Goal: Transaction & Acquisition: Book appointment/travel/reservation

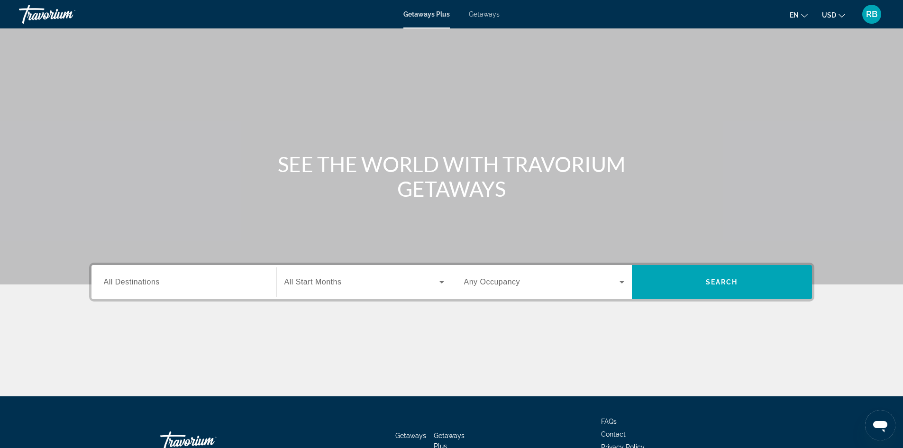
click at [195, 291] on div "Search widget" at bounding box center [184, 282] width 160 height 27
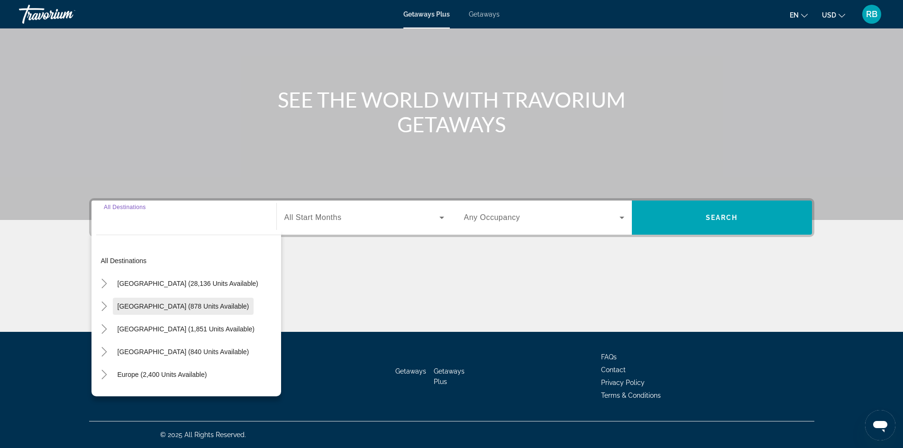
scroll to position [47, 0]
click at [167, 301] on span "[GEOGRAPHIC_DATA] (840 units available)" at bounding box center [184, 304] width 132 height 8
type input "**********"
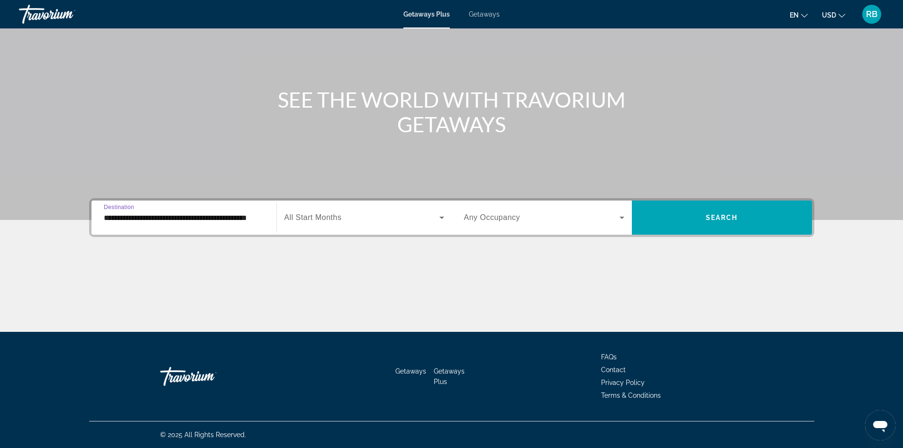
click at [353, 217] on span "Search widget" at bounding box center [361, 217] width 155 height 11
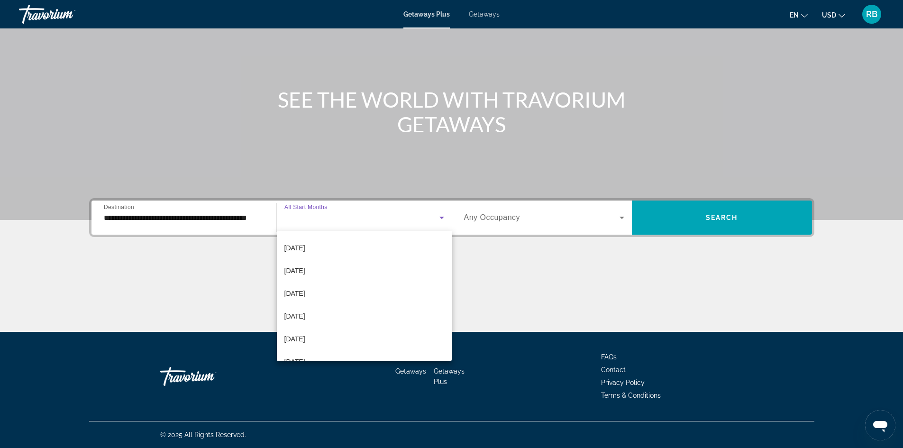
scroll to position [0, 0]
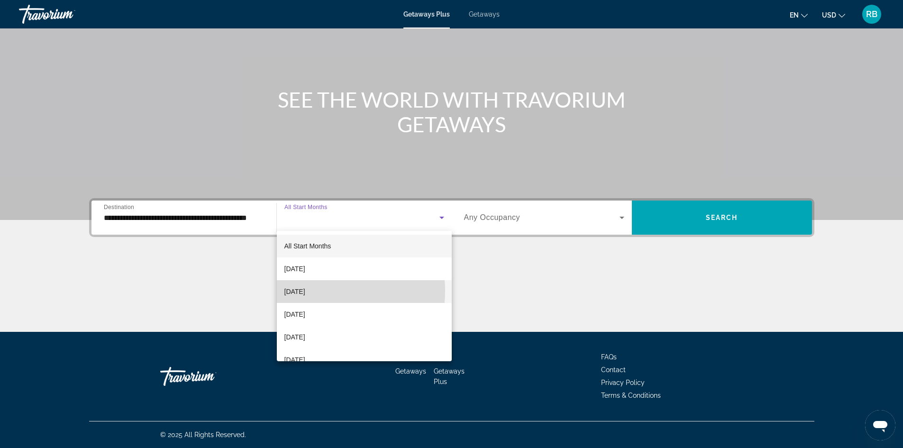
click at [305, 291] on span "[DATE]" at bounding box center [294, 291] width 21 height 11
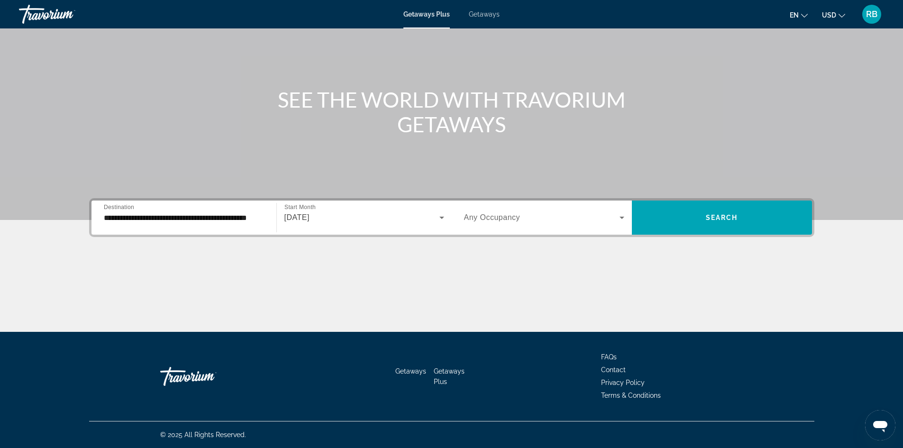
click at [495, 215] on span "Any Occupancy" at bounding box center [492, 217] width 56 height 8
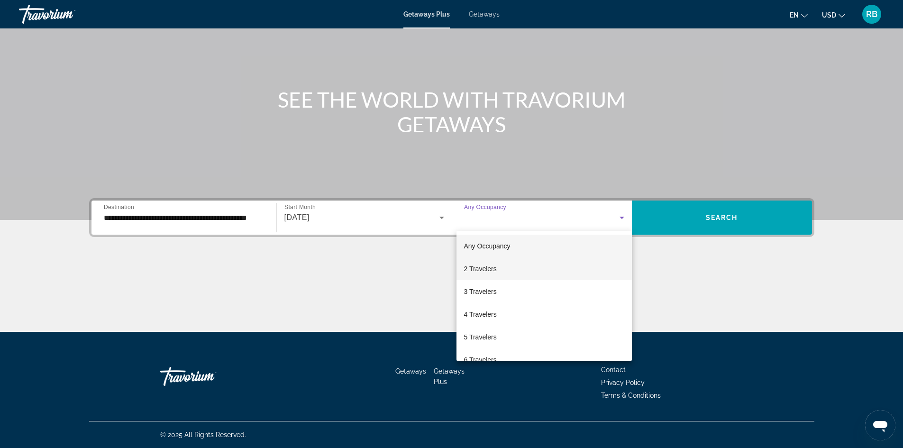
click at [490, 271] on span "2 Travelers" at bounding box center [480, 268] width 33 height 11
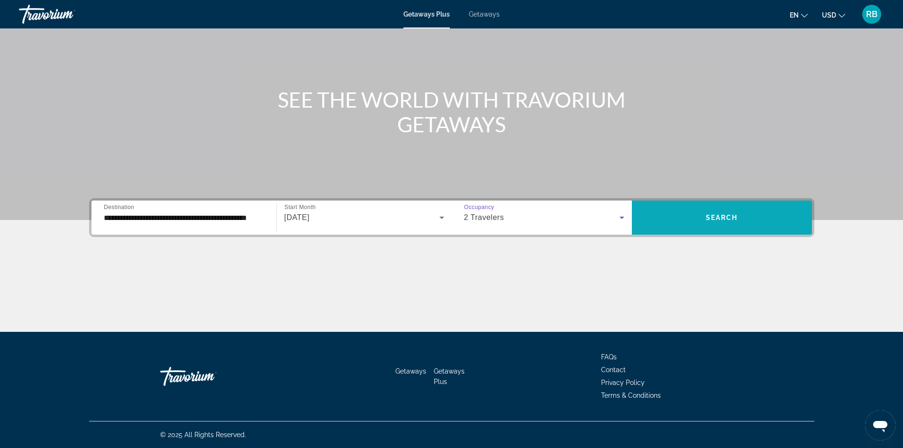
click at [729, 220] on span "Search" at bounding box center [721, 218] width 32 height 8
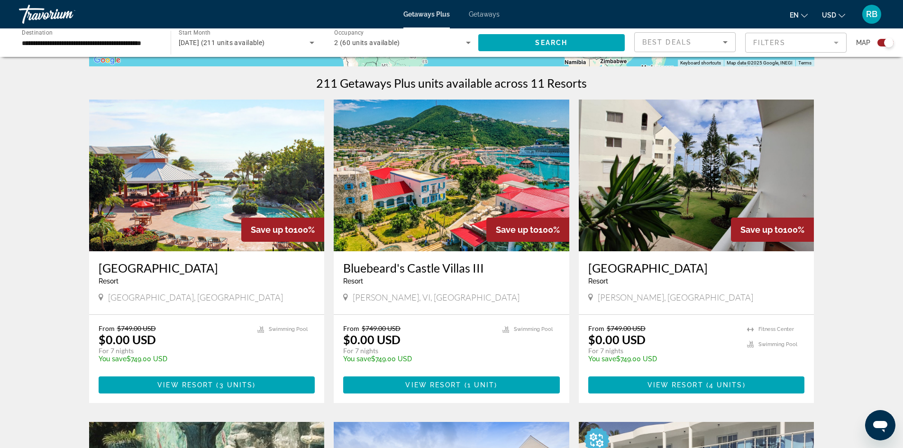
scroll to position [237, 0]
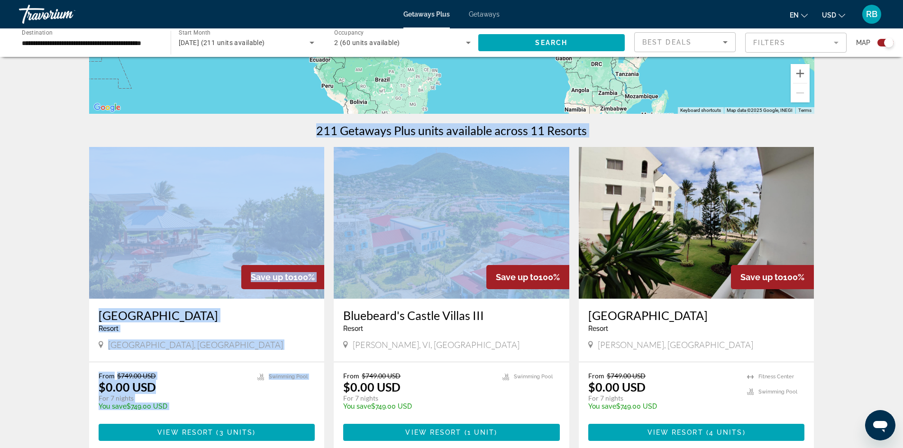
drag, startPoint x: 306, startPoint y: 135, endPoint x: 567, endPoint y: 142, distance: 260.7
click at [312, 129] on div "211 Getaways Plus units available across 11 Resorts" at bounding box center [451, 130] width 725 height 14
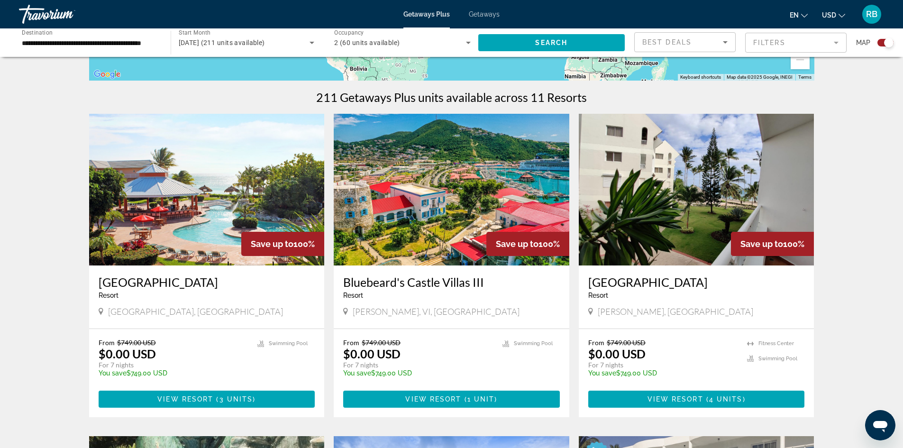
scroll to position [284, 0]
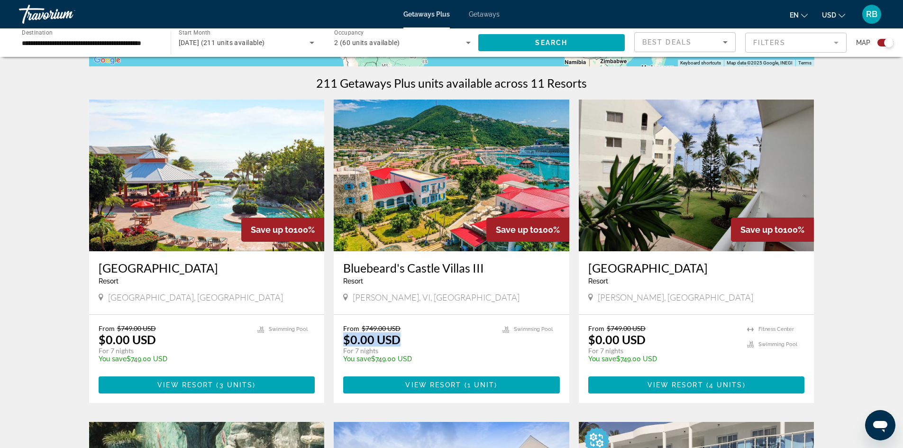
drag, startPoint x: 410, startPoint y: 342, endPoint x: 338, endPoint y: 346, distance: 72.1
click at [338, 346] on div "From $749.00 USD $0.00 USD For 7 nights You save $749.00 USD temp 3.9 [GEOGRAPH…" at bounding box center [451, 359] width 235 height 88
drag, startPoint x: 162, startPoint y: 341, endPoint x: 85, endPoint y: 341, distance: 76.8
click at [85, 341] on app-exchanges-search-item "Save up to 100% [GEOGRAPHIC_DATA] - This is an adults only resort [GEOGRAPHIC_D…" at bounding box center [206, 250] width 245 height 303
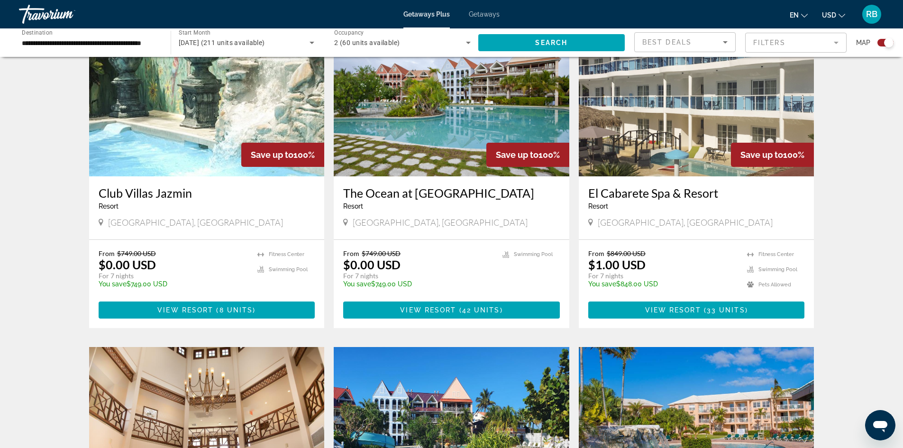
scroll to position [663, 0]
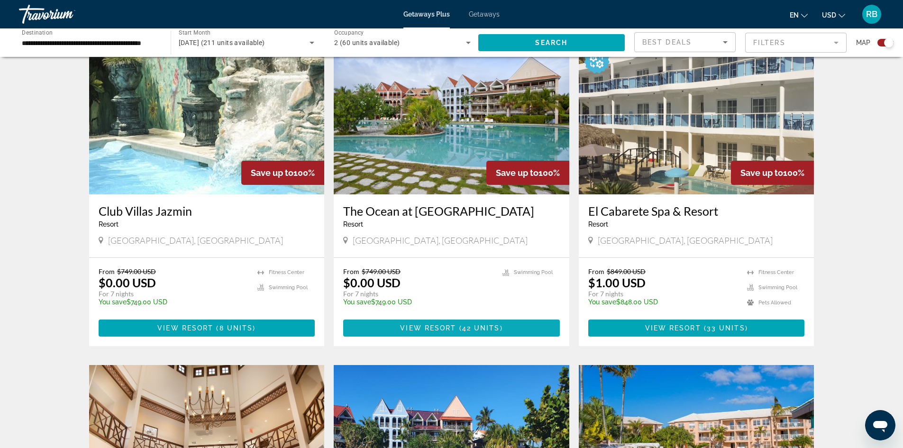
click at [450, 327] on span "View Resort" at bounding box center [428, 328] width 56 height 8
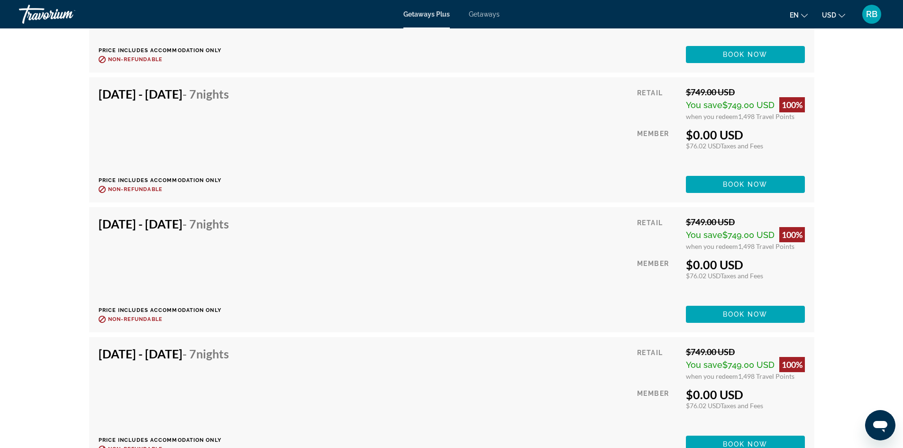
scroll to position [1943, 0]
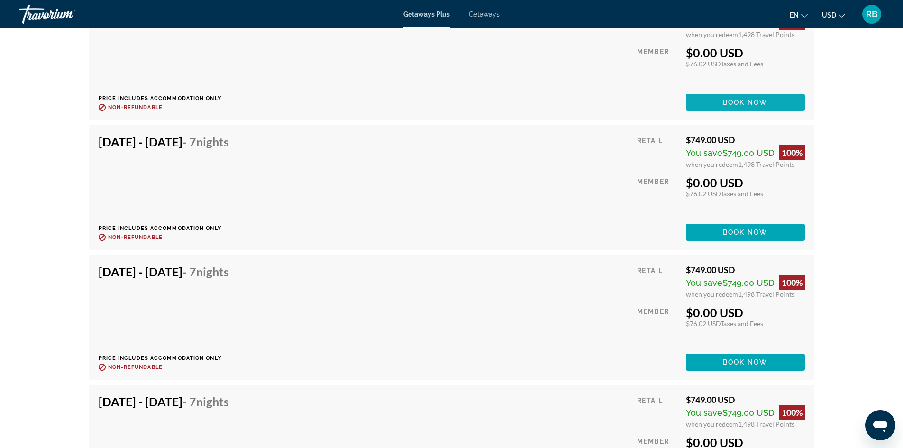
click at [750, 103] on span "Book now" at bounding box center [745, 103] width 45 height 8
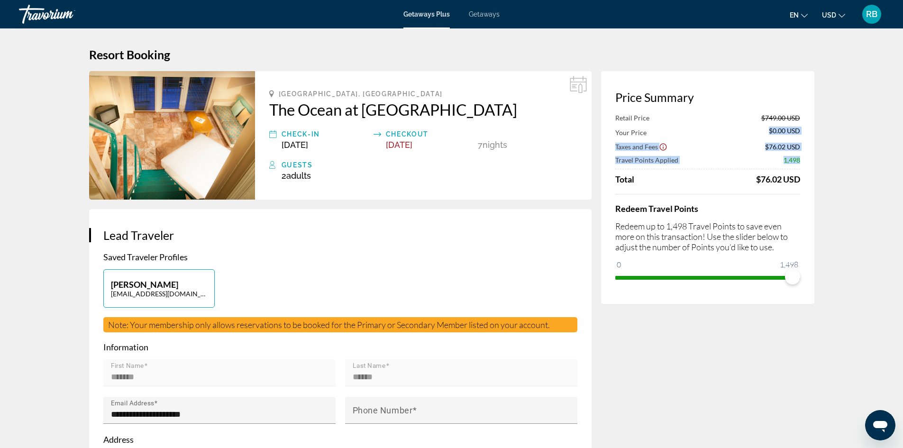
drag, startPoint x: 765, startPoint y: 128, endPoint x: 807, endPoint y: 162, distance: 54.3
click at [807, 162] on div "Price Summary Retail Price $749.00 USD Your Price $0.00 USD Taxes and Fees $76.…" at bounding box center [707, 187] width 213 height 233
click at [803, 161] on div "Price Summary Retail Price $749.00 USD Your Price $0.00 USD Taxes and Fees $76.…" at bounding box center [707, 187] width 213 height 233
drag, startPoint x: 724, startPoint y: 153, endPoint x: 797, endPoint y: 161, distance: 73.4
click at [797, 161] on div "Retail Price $749.00 USD Your Price $0.00 USD Taxes and Fees $76.02 USD Travel …" at bounding box center [707, 149] width 185 height 71
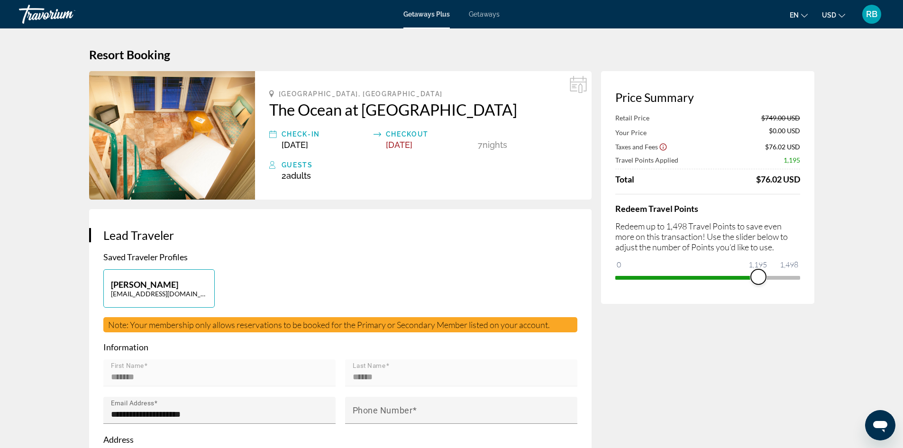
drag, startPoint x: 792, startPoint y: 273, endPoint x: 756, endPoint y: 277, distance: 35.7
click at [756, 277] on span "ngx-slider" at bounding box center [758, 276] width 15 height 15
drag, startPoint x: 754, startPoint y: 272, endPoint x: 714, endPoint y: 274, distance: 39.9
click at [714, 274] on span "ngx-slider" at bounding box center [714, 276] width 15 height 15
drag, startPoint x: 715, startPoint y: 277, endPoint x: 677, endPoint y: 279, distance: 38.4
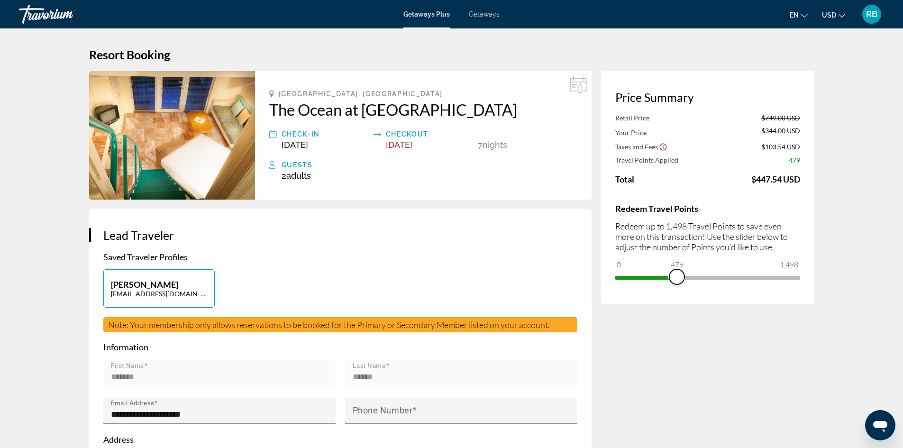
click at [677, 279] on span "ngx-slider" at bounding box center [676, 276] width 15 height 15
drag, startPoint x: 673, startPoint y: 274, endPoint x: 655, endPoint y: 275, distance: 18.1
click at [655, 275] on span "ngx-slider" at bounding box center [655, 276] width 15 height 15
drag, startPoint x: 654, startPoint y: 275, endPoint x: 648, endPoint y: 277, distance: 6.8
click at [648, 277] on span "ngx-slider" at bounding box center [655, 276] width 15 height 15
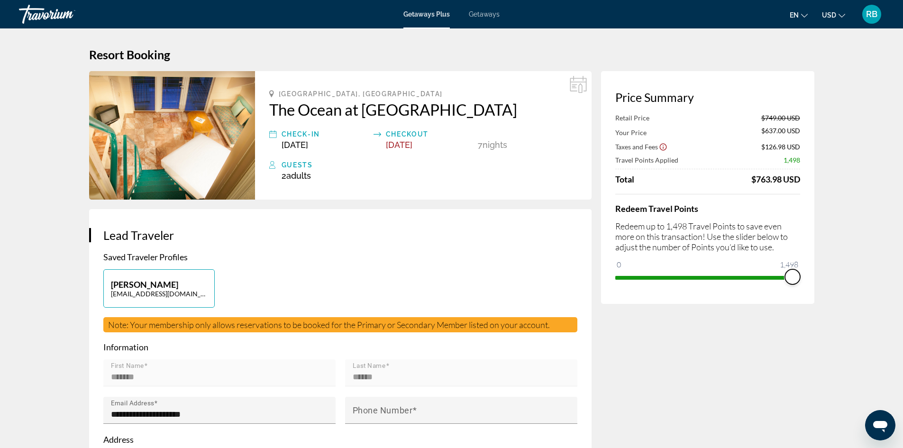
drag, startPoint x: 647, startPoint y: 276, endPoint x: 839, endPoint y: 289, distance: 191.9
